Goal: Transaction & Acquisition: Register for event/course

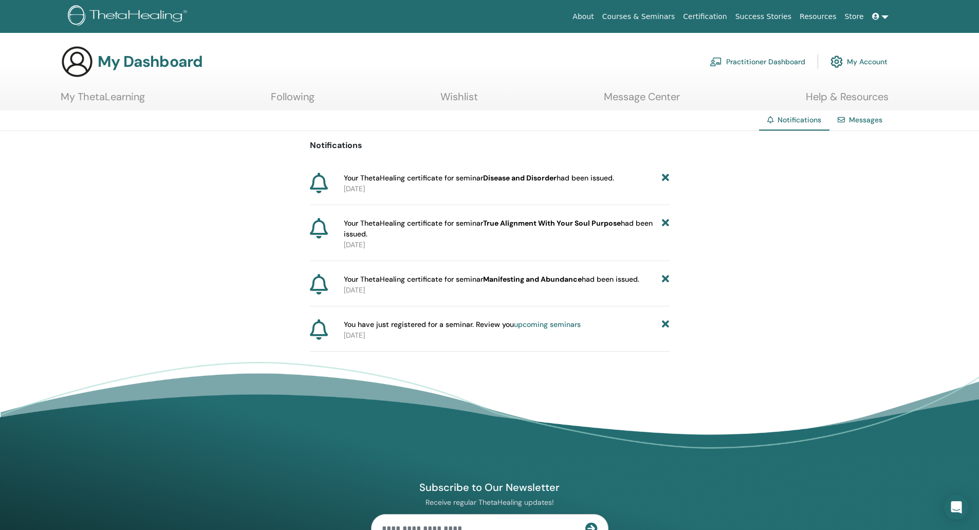
click at [669, 176] on icon at bounding box center [665, 178] width 7 height 11
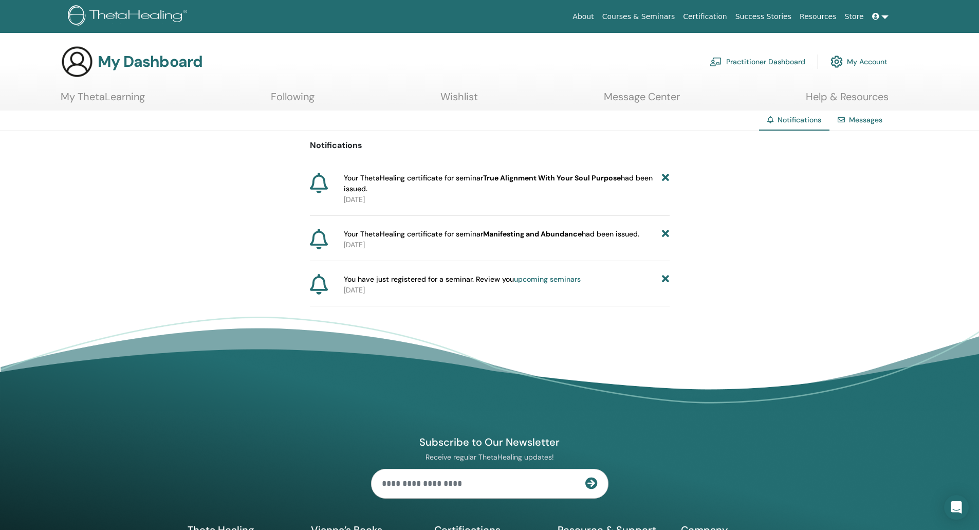
click at [669, 176] on icon at bounding box center [665, 184] width 7 height 22
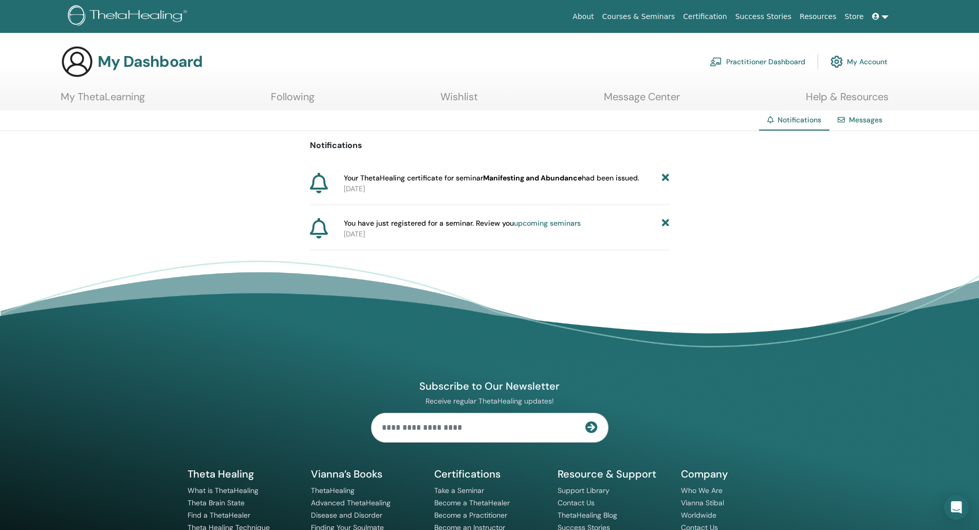
click at [669, 176] on icon at bounding box center [665, 178] width 7 height 11
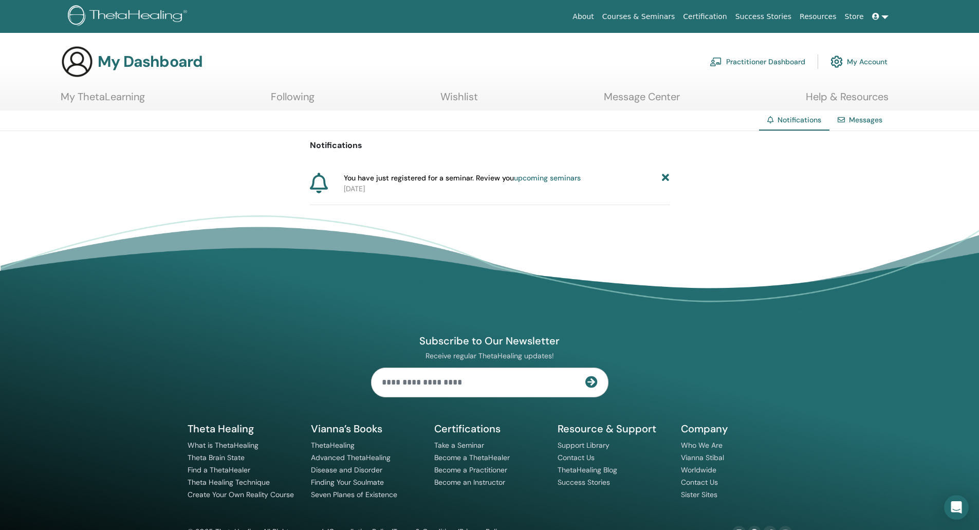
click at [667, 177] on icon at bounding box center [665, 178] width 7 height 11
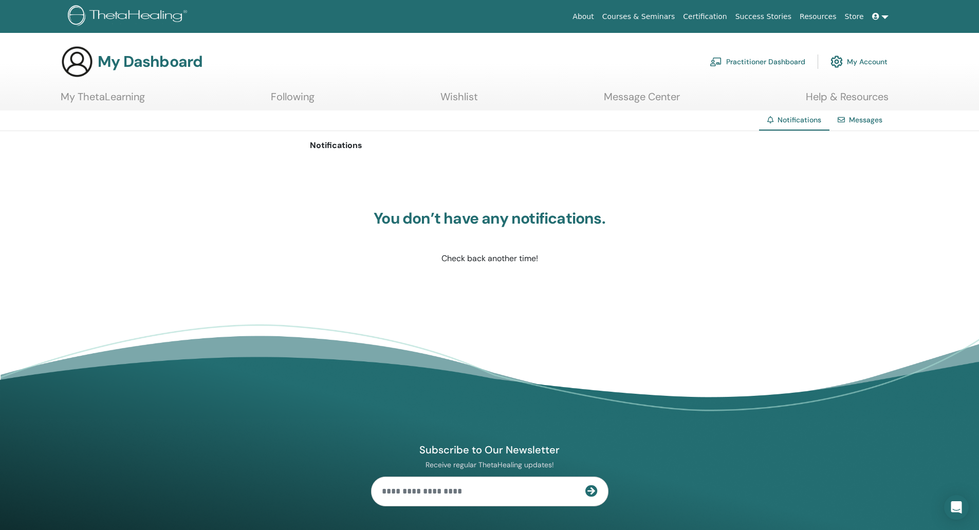
click at [872, 63] on link "My Account" at bounding box center [859, 61] width 57 height 23
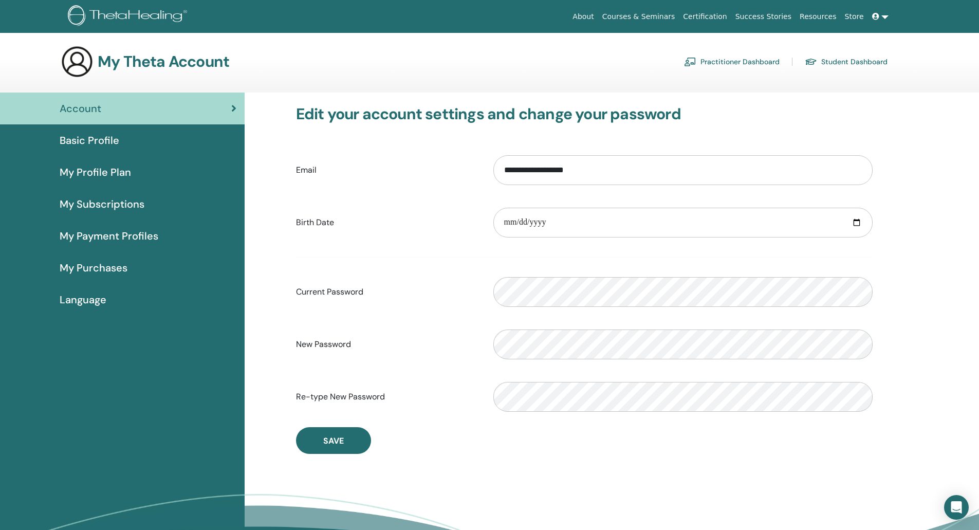
click at [730, 59] on link "Practitioner Dashboard" at bounding box center [732, 61] width 96 height 16
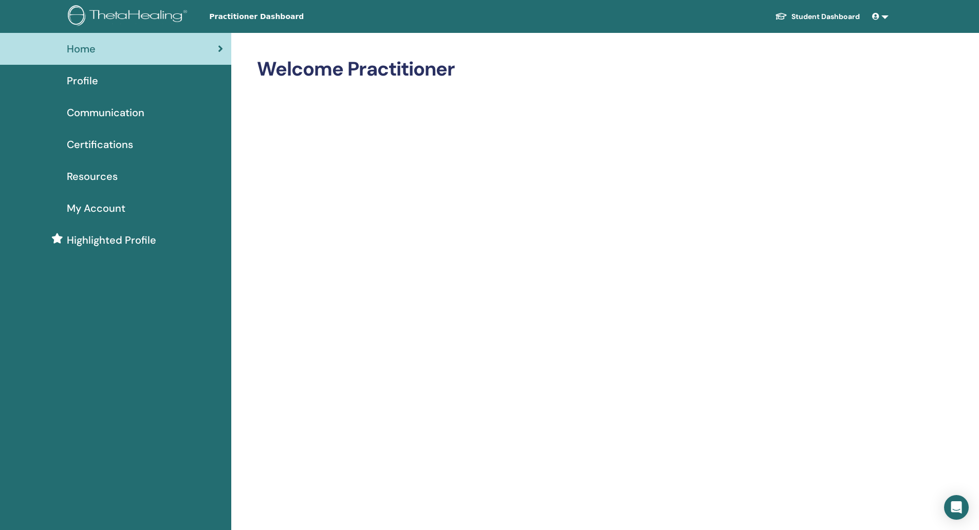
scroll to position [11, 0]
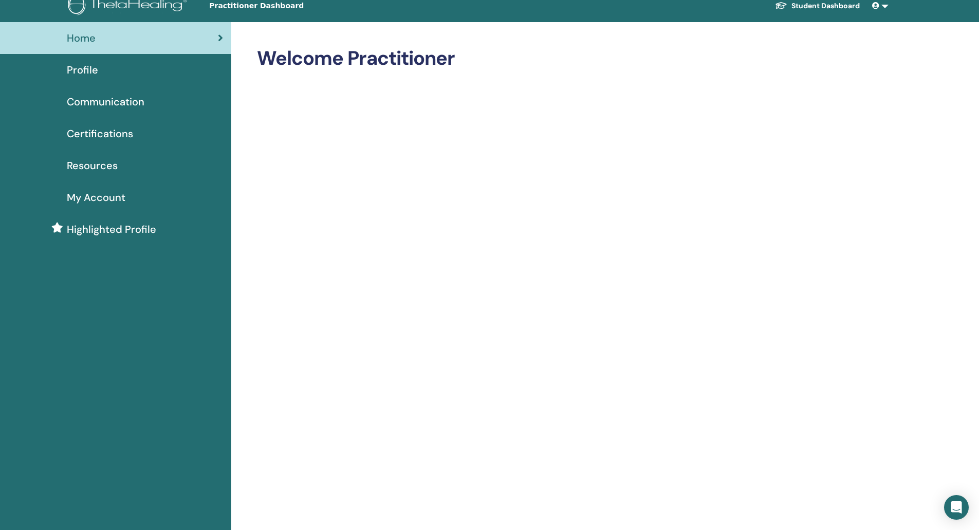
click at [90, 205] on link "My Account" at bounding box center [115, 197] width 231 height 32
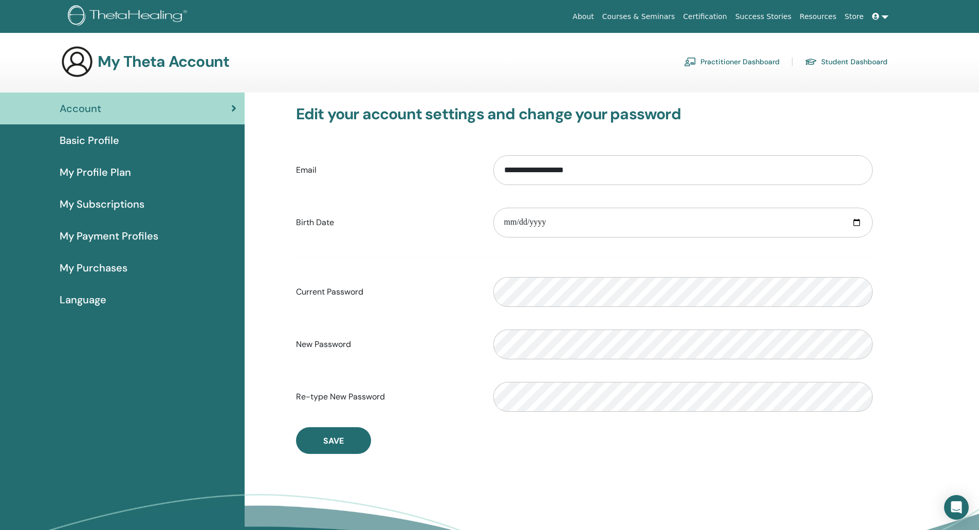
click at [93, 173] on span "My Profile Plan" at bounding box center [95, 172] width 71 height 15
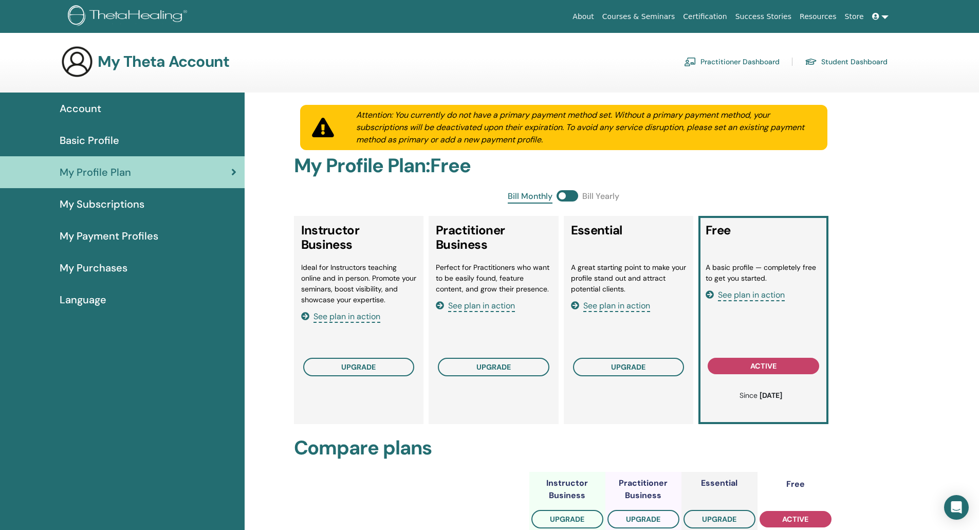
click at [97, 150] on link "Basic Profile" at bounding box center [122, 140] width 245 height 32
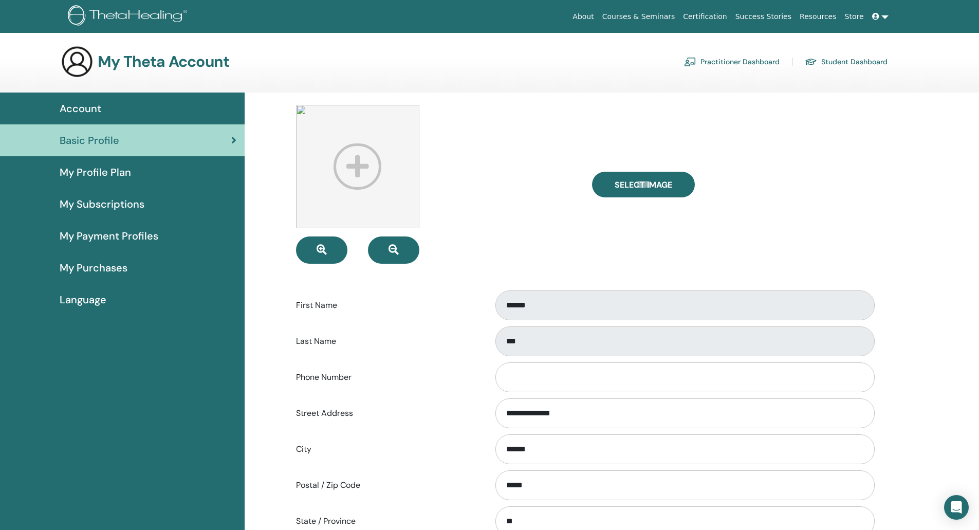
click at [102, 111] on div "Account" at bounding box center [122, 108] width 228 height 15
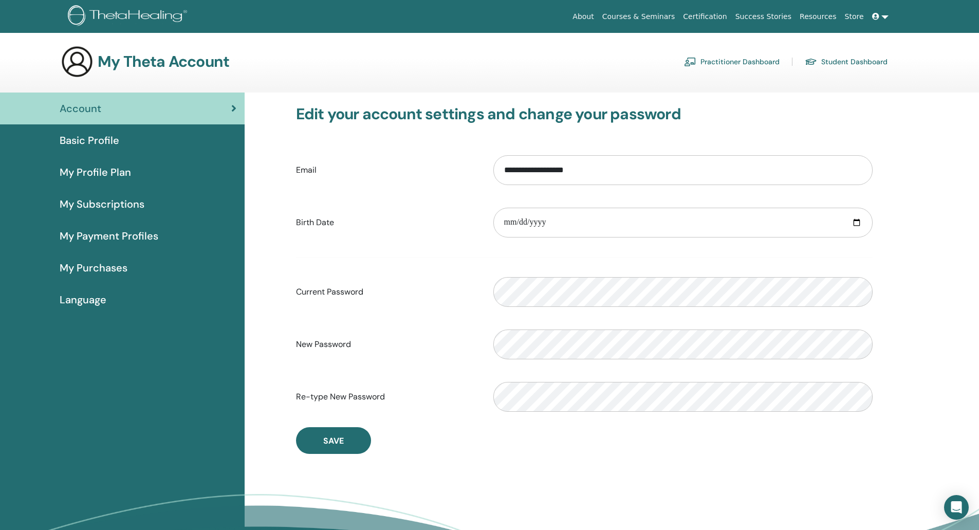
click at [124, 59] on h3 "My Theta Account" at bounding box center [164, 61] width 132 height 19
click at [829, 62] on link "Student Dashboard" at bounding box center [846, 61] width 83 height 16
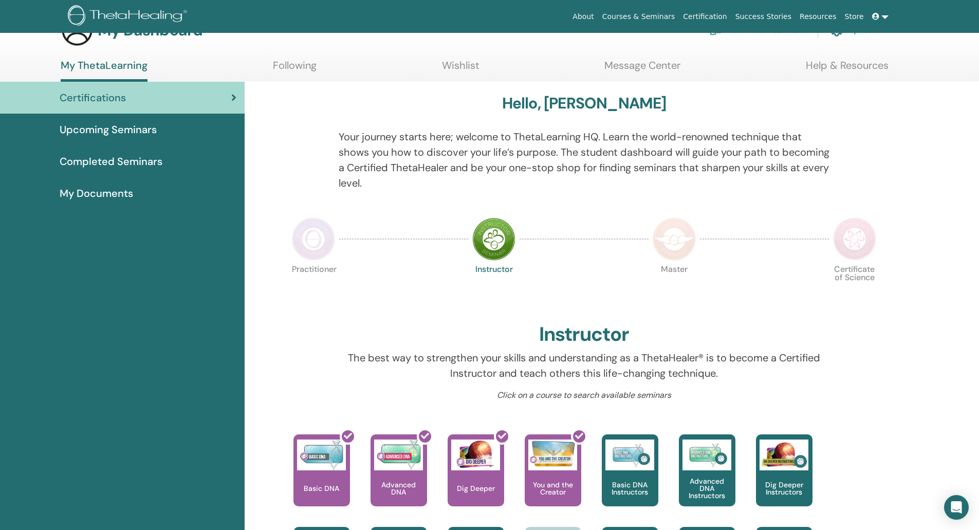
scroll to position [29, 0]
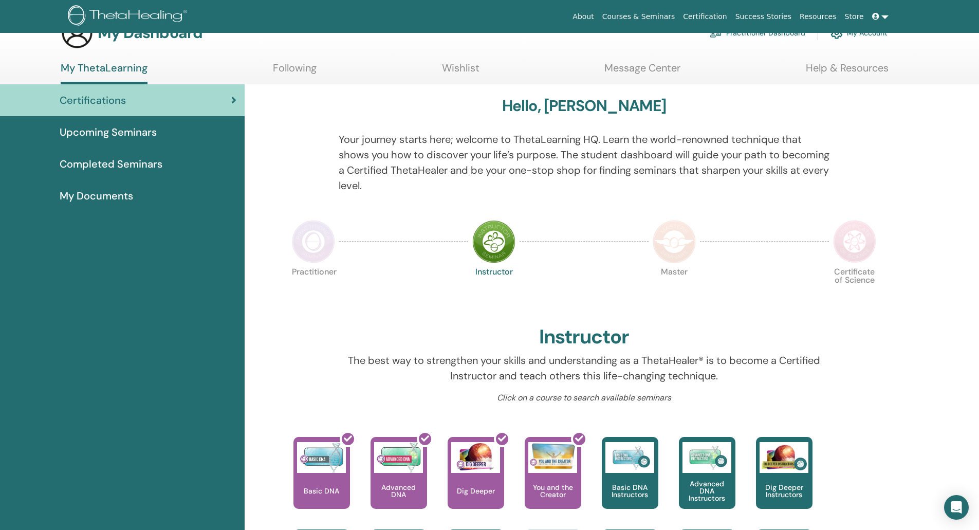
click at [121, 199] on span "My Documents" at bounding box center [97, 195] width 74 height 15
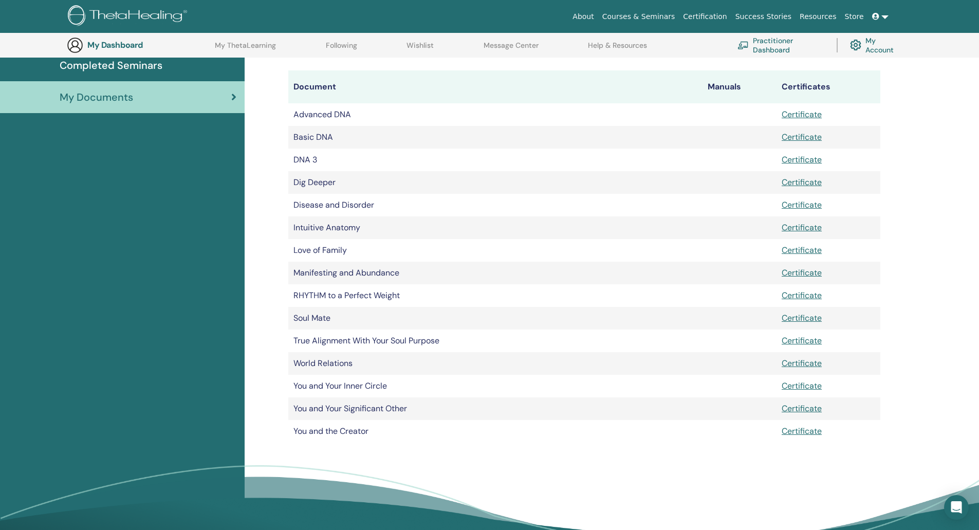
scroll to position [110, 0]
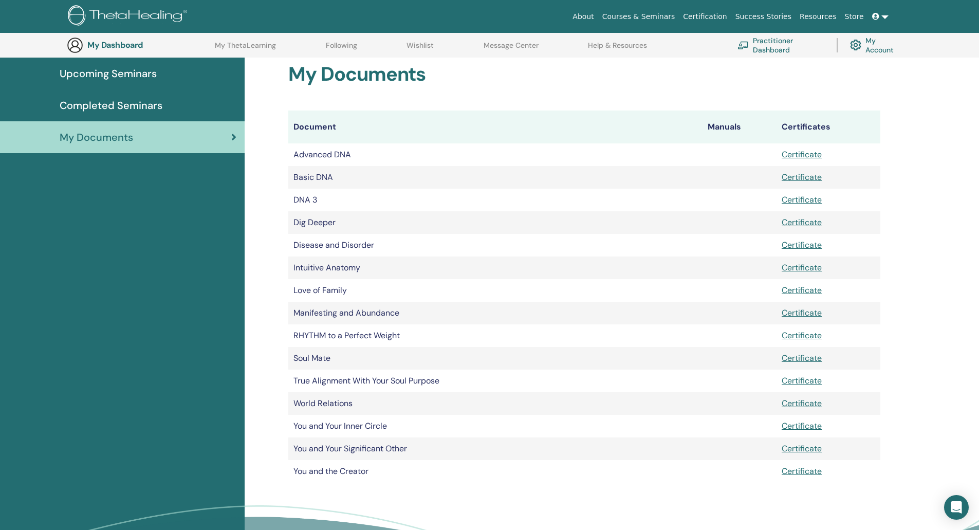
click at [125, 71] on span "Upcoming Seminars" at bounding box center [108, 73] width 97 height 15
click at [130, 104] on span "Completed Seminars" at bounding box center [111, 105] width 103 height 15
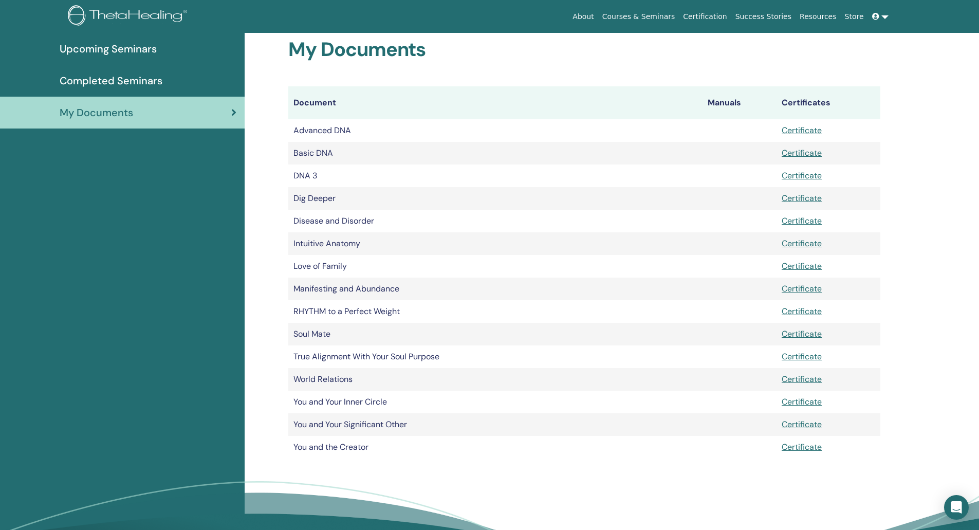
scroll to position [0, 0]
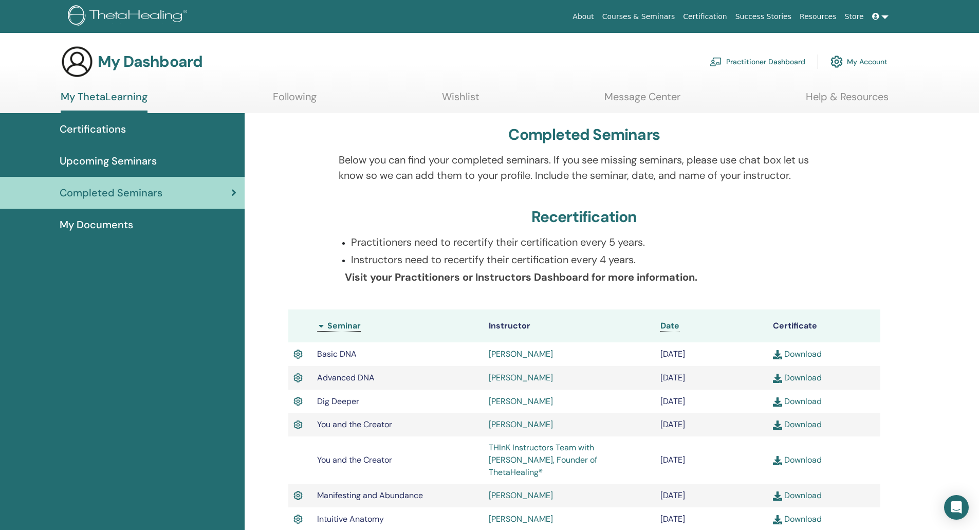
click at [644, 101] on link "Message Center" at bounding box center [643, 100] width 76 height 20
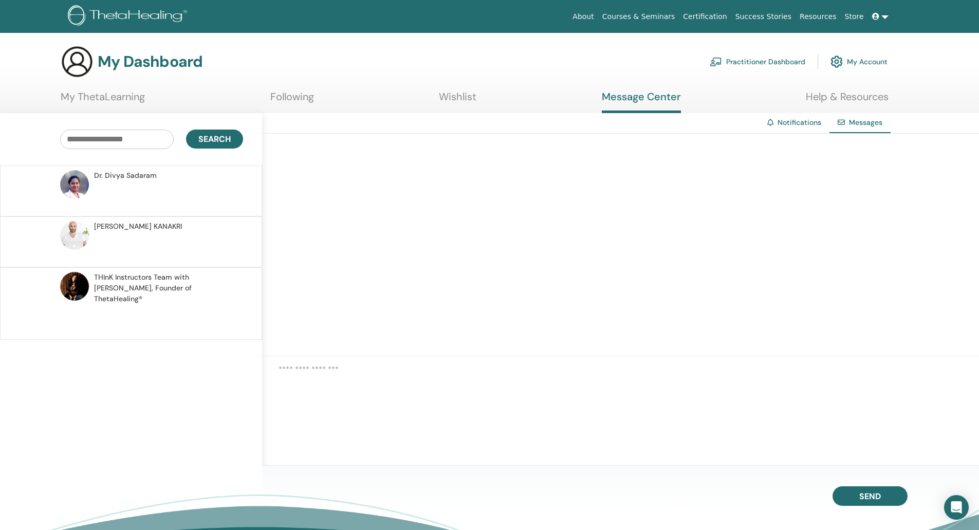
click at [838, 97] on link "Help & Resources" at bounding box center [847, 100] width 83 height 20
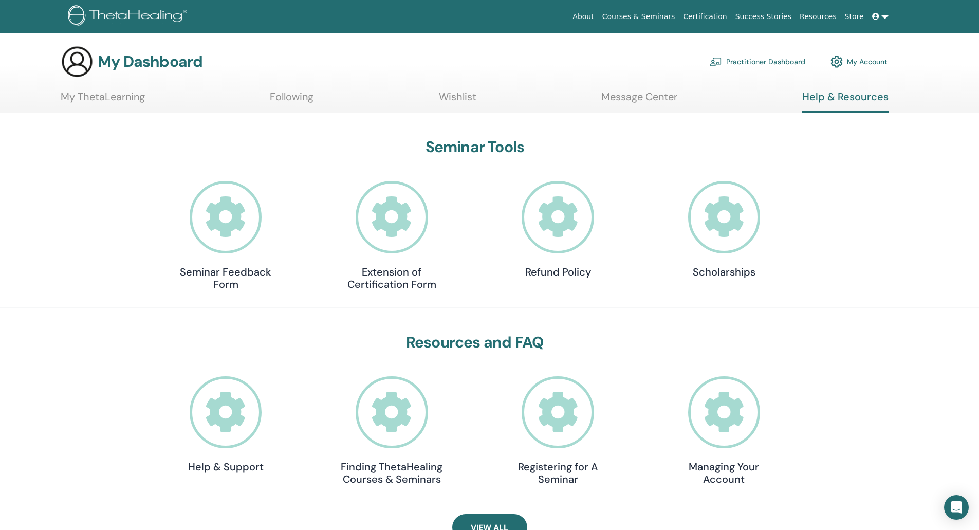
click at [883, 14] on link at bounding box center [880, 16] width 25 height 19
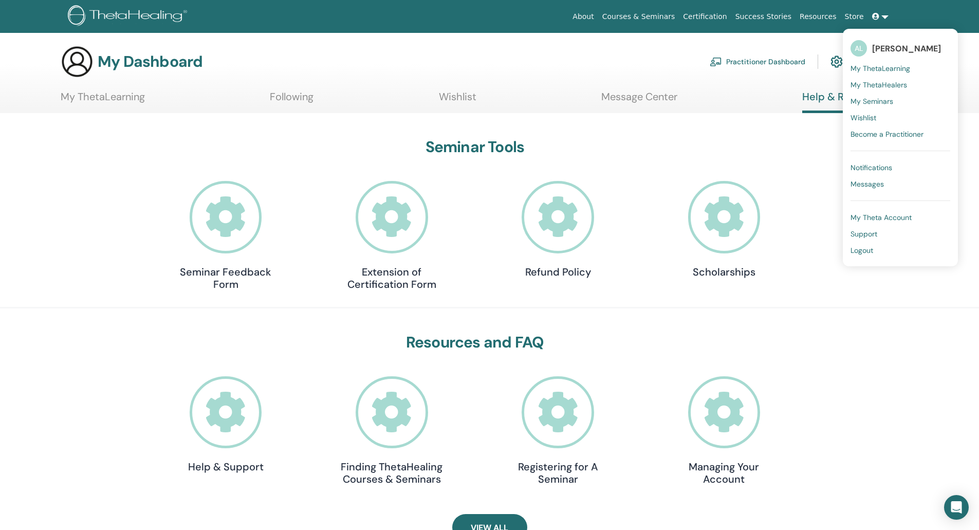
click at [881, 101] on span "My Seminars" at bounding box center [872, 101] width 43 height 9
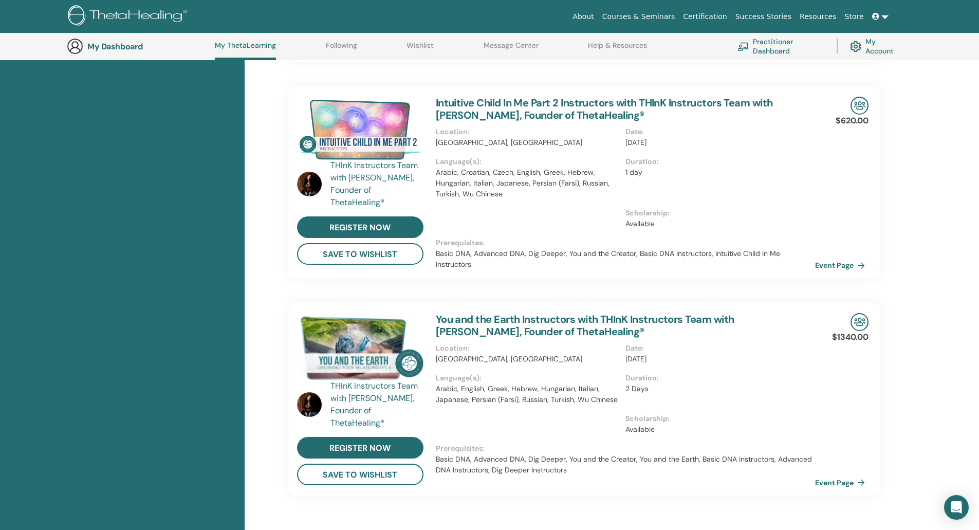
scroll to position [1003, 0]
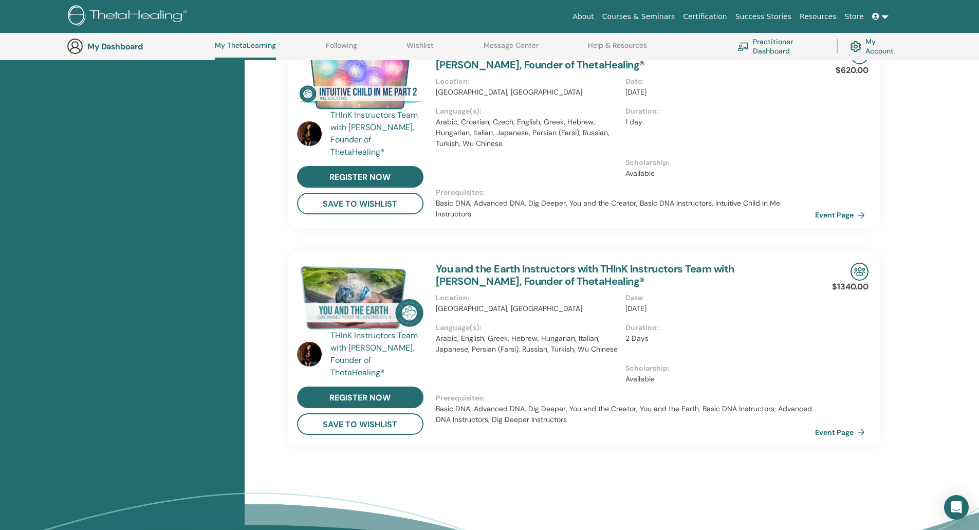
drag, startPoint x: 665, startPoint y: 333, endPoint x: 452, endPoint y: 522, distance: 285.5
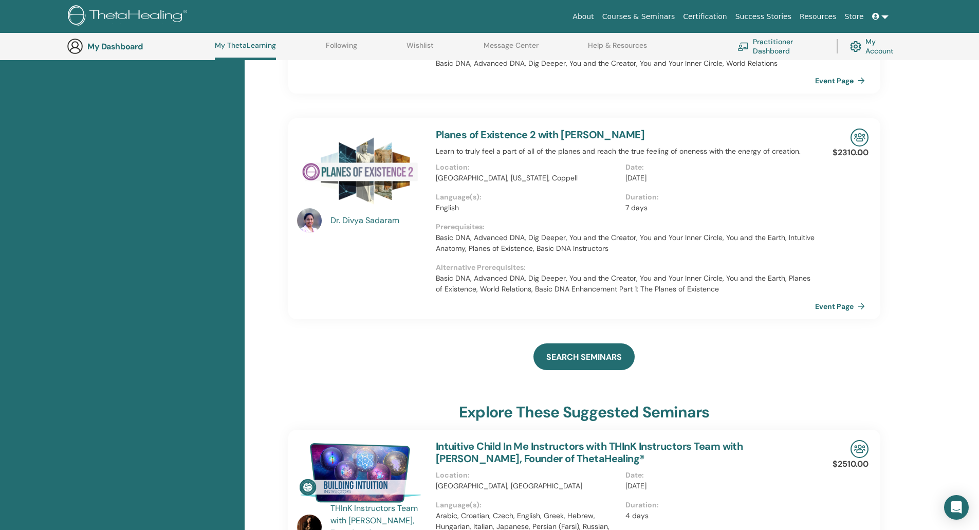
scroll to position [0, 0]
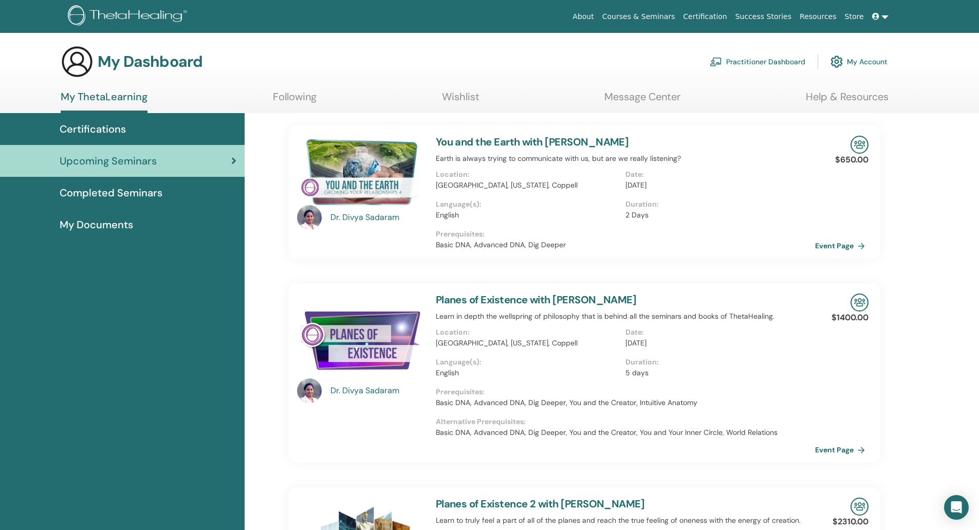
click at [278, 90] on link "Following" at bounding box center [295, 100] width 44 height 20
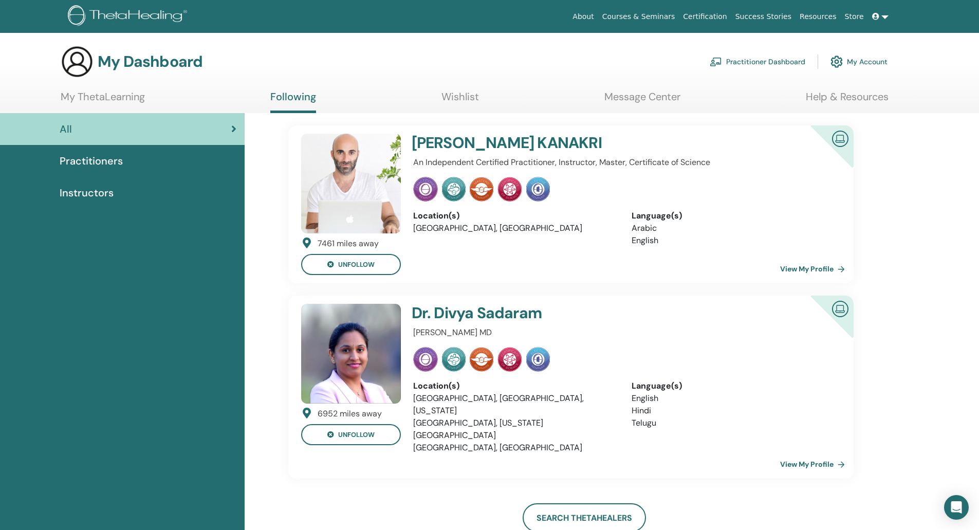
click at [469, 97] on link "Wishlist" at bounding box center [461, 100] width 38 height 20
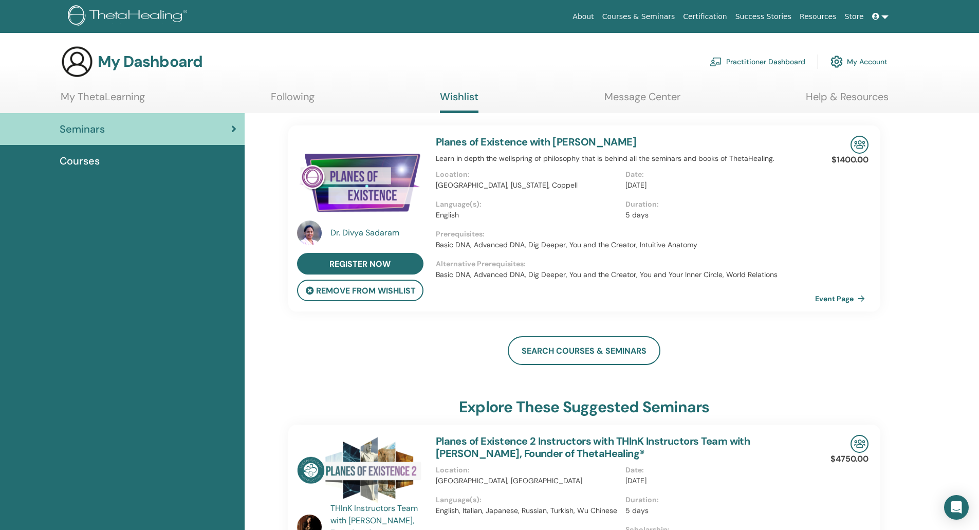
click at [648, 77] on div "My Dashboard Practitioner Dashboard My Account" at bounding box center [474, 61] width 827 height 33
click at [631, 105] on link "Message Center" at bounding box center [643, 100] width 76 height 20
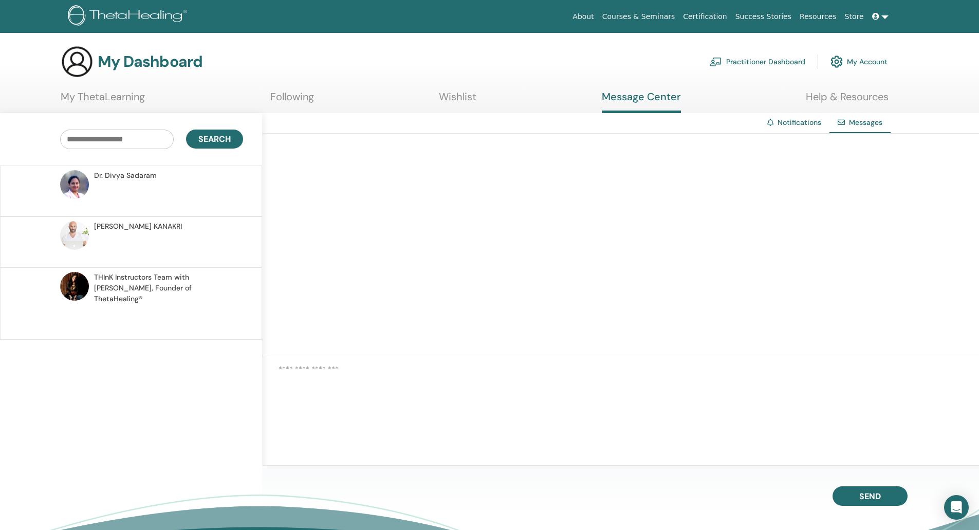
click at [825, 95] on link "Help & Resources" at bounding box center [847, 100] width 83 height 20
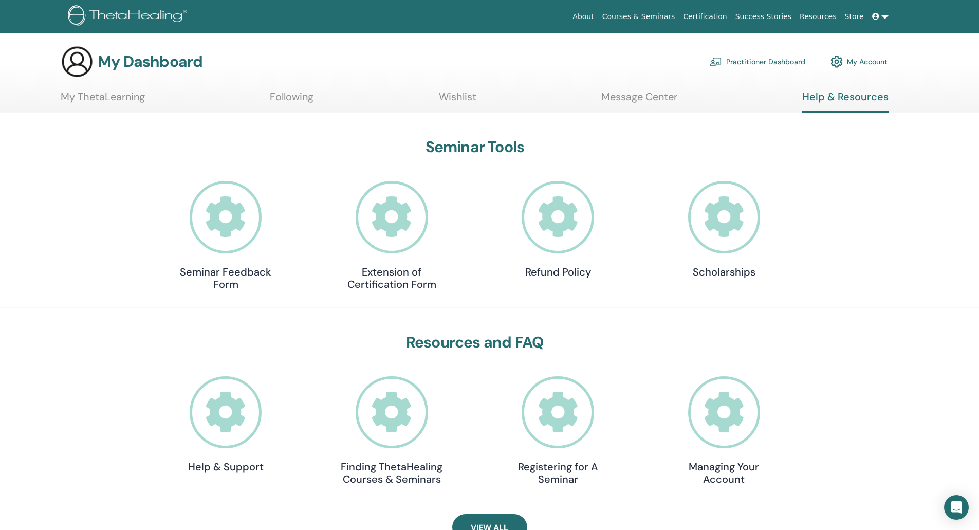
click at [388, 245] on icon at bounding box center [392, 217] width 72 height 72
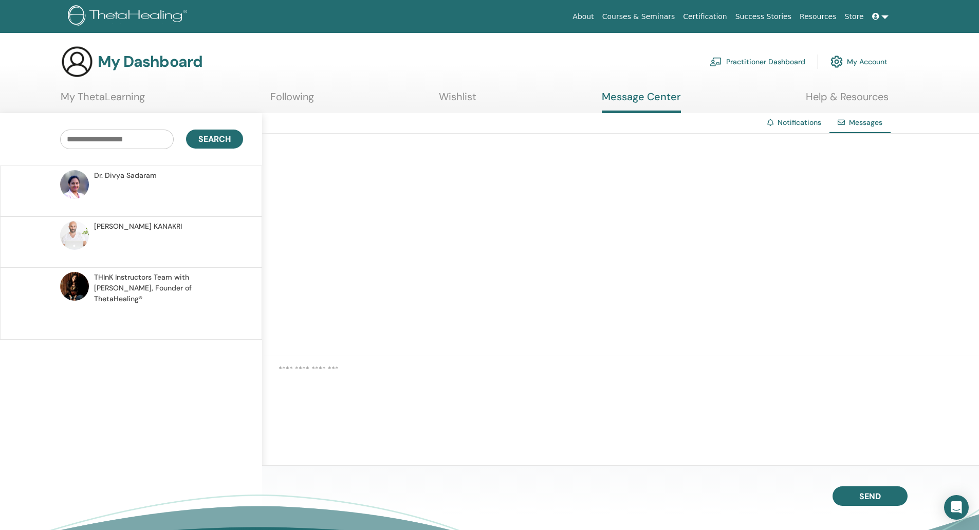
click at [800, 122] on link "Notifications" at bounding box center [800, 122] width 44 height 9
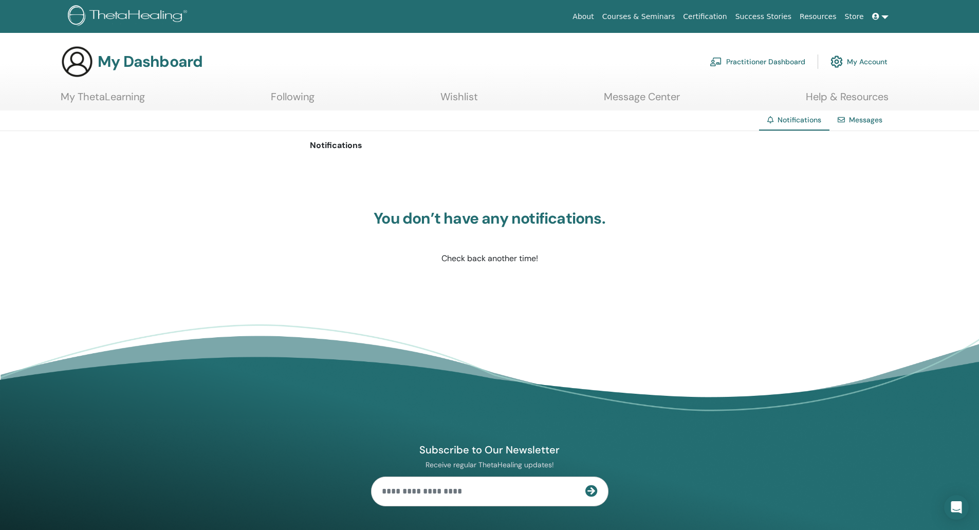
click at [855, 16] on link "Store" at bounding box center [854, 16] width 27 height 19
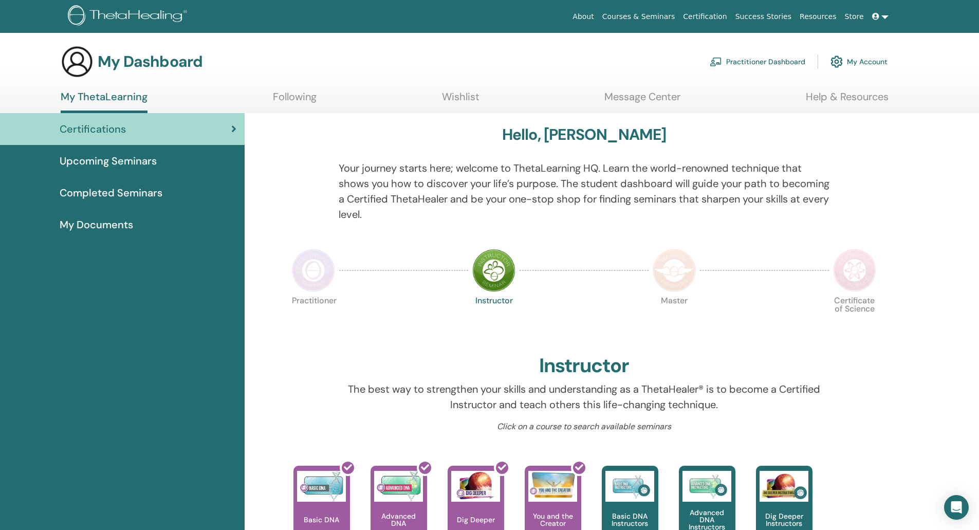
click at [150, 162] on span "Upcoming Seminars" at bounding box center [108, 160] width 97 height 15
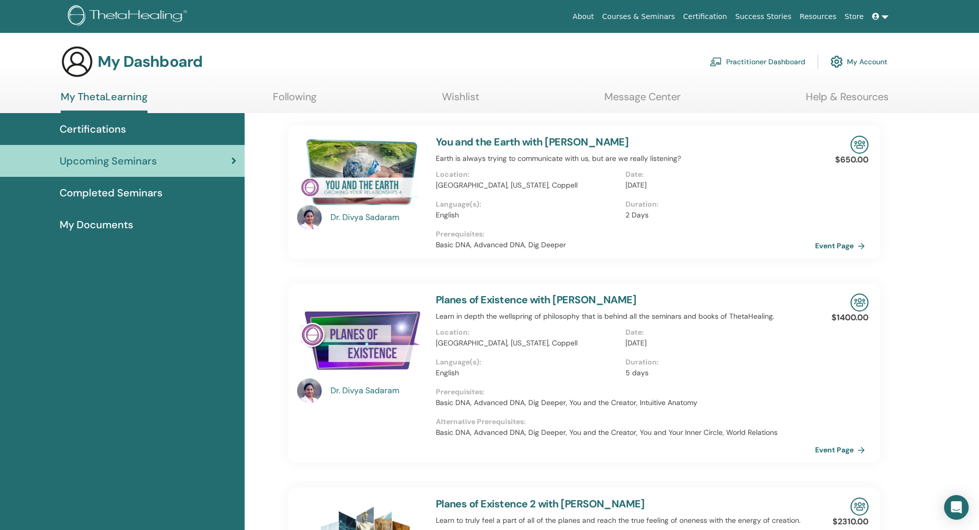
click at [516, 140] on link "You and the Earth with [PERSON_NAME]" at bounding box center [532, 141] width 193 height 13
click at [563, 140] on link "You and the Earth with Dr. Divya Sadaram" at bounding box center [532, 141] width 193 height 13
click at [852, 246] on link "Event Page" at bounding box center [844, 245] width 54 height 15
click at [857, 451] on link "Event Page" at bounding box center [844, 449] width 54 height 15
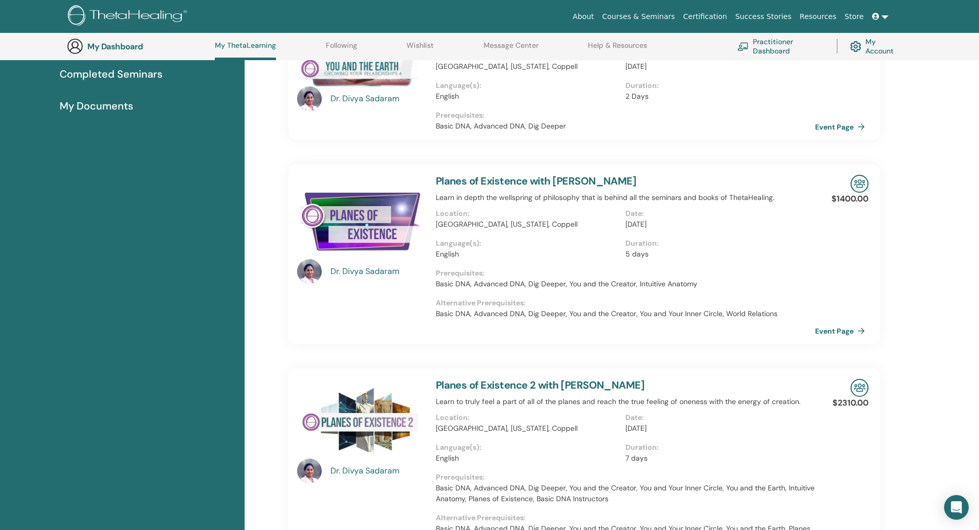
scroll to position [333, 0]
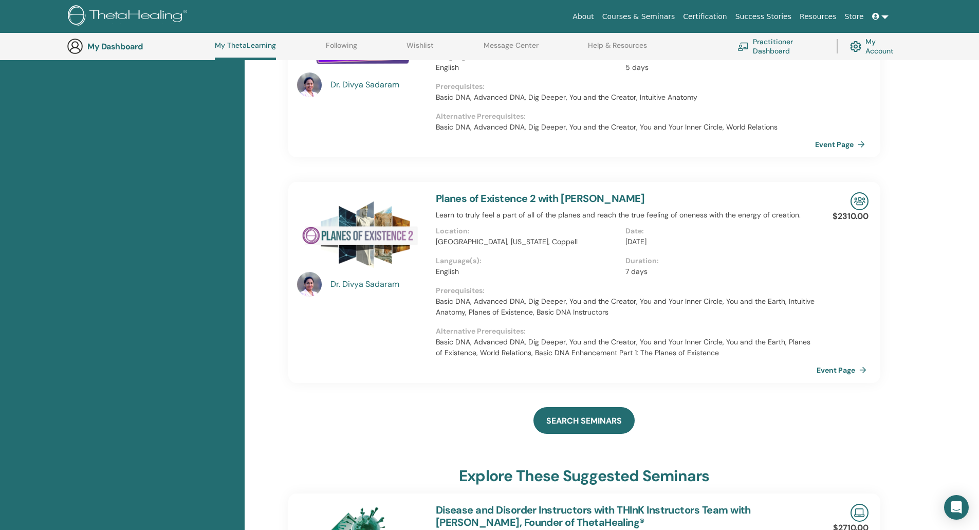
click at [844, 371] on link "Event Page" at bounding box center [844, 369] width 54 height 15
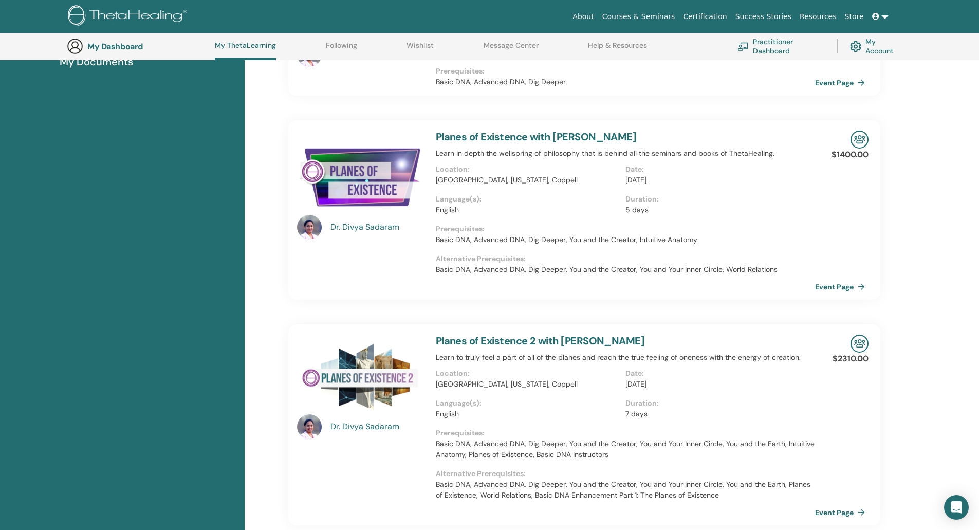
scroll to position [193, 0]
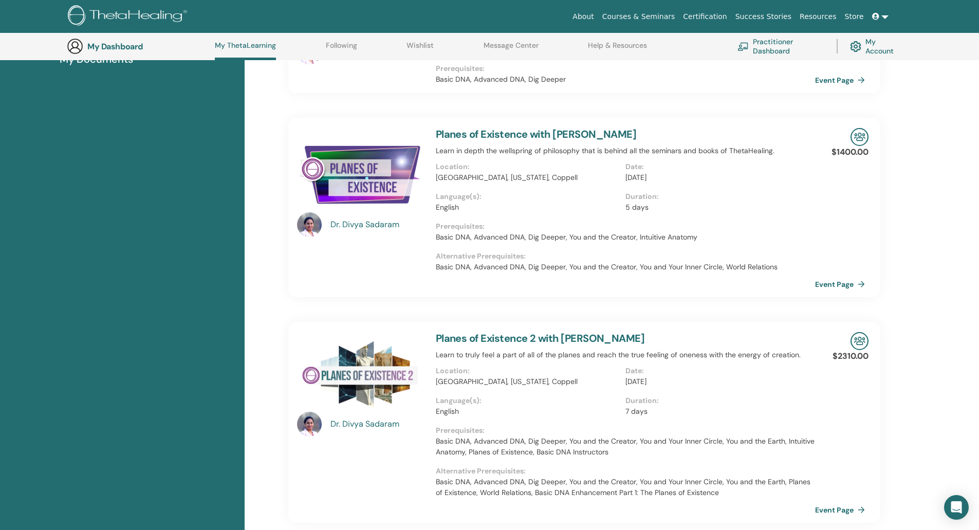
click at [879, 17] on icon at bounding box center [875, 16] width 7 height 7
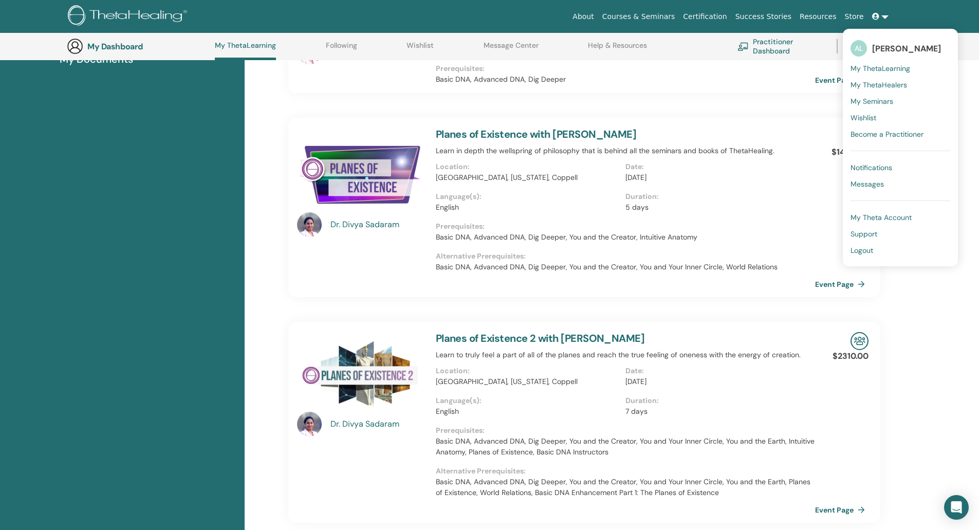
click at [859, 11] on link "Store" at bounding box center [854, 16] width 27 height 19
